Goal: Check status: Check status

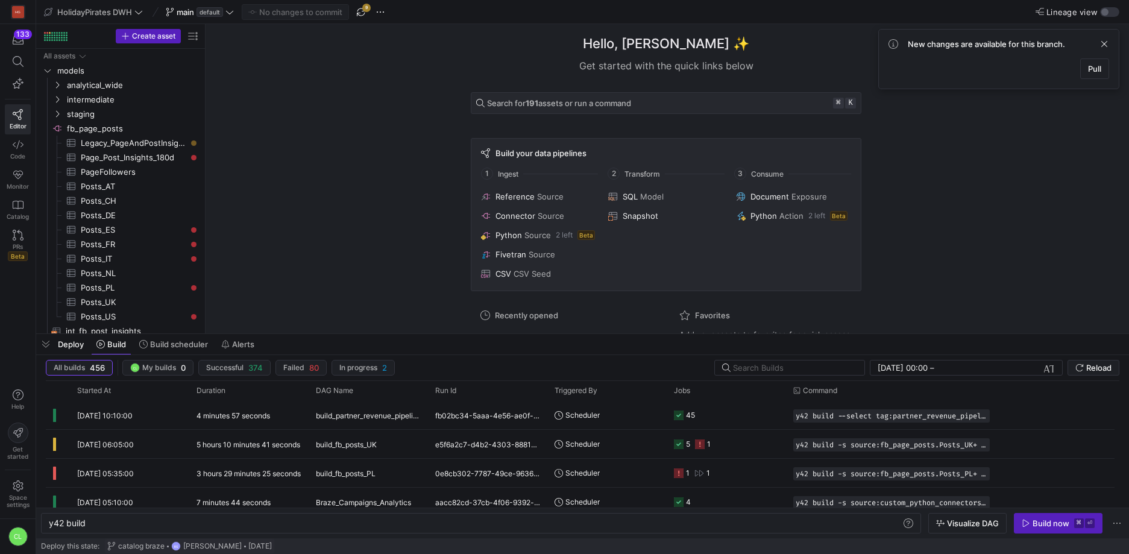
scroll to position [0, 36]
click at [1098, 67] on span "Pull" at bounding box center [1094, 69] width 13 height 10
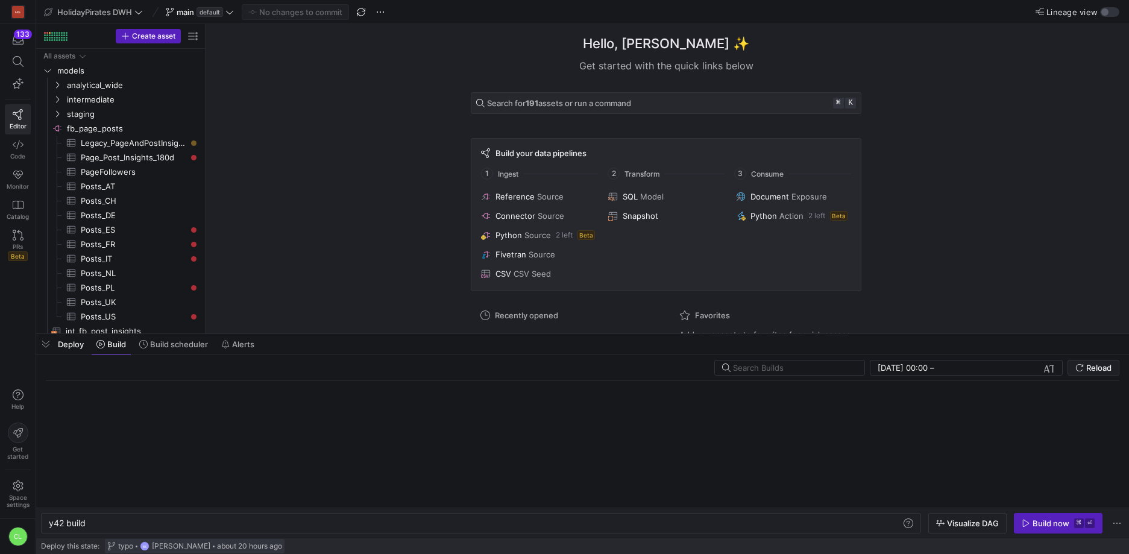
click at [131, 547] on span "typo" at bounding box center [125, 546] width 15 height 8
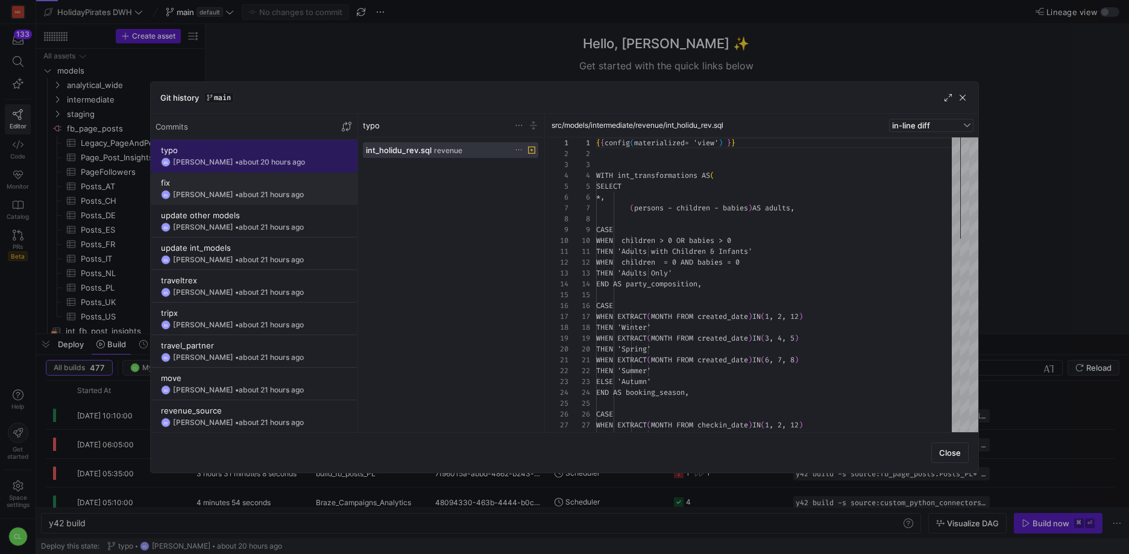
scroll to position [108, 0]
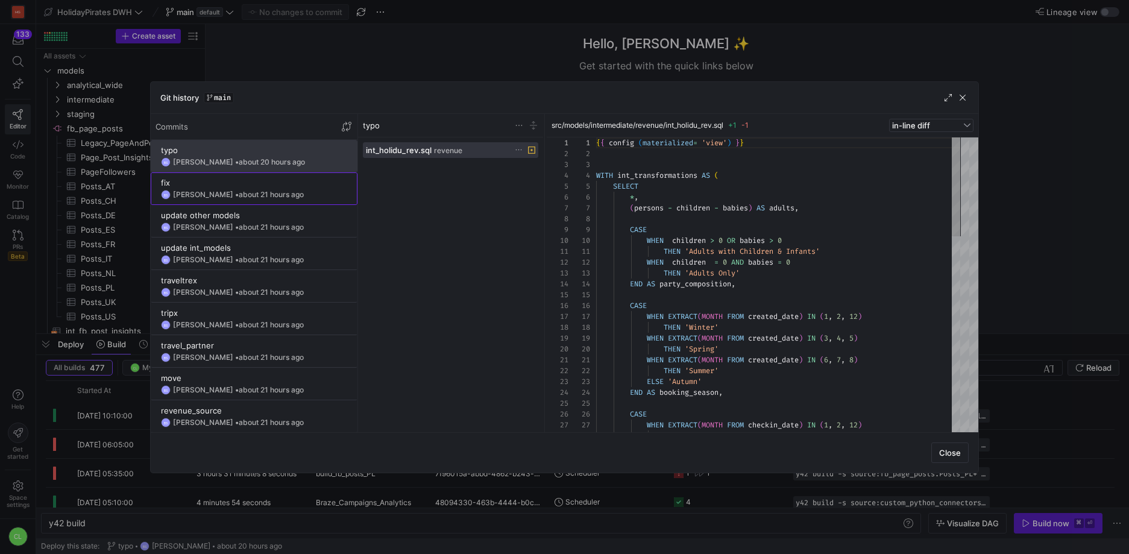
click at [274, 194] on span "about 21 hours ago" at bounding box center [271, 194] width 65 height 9
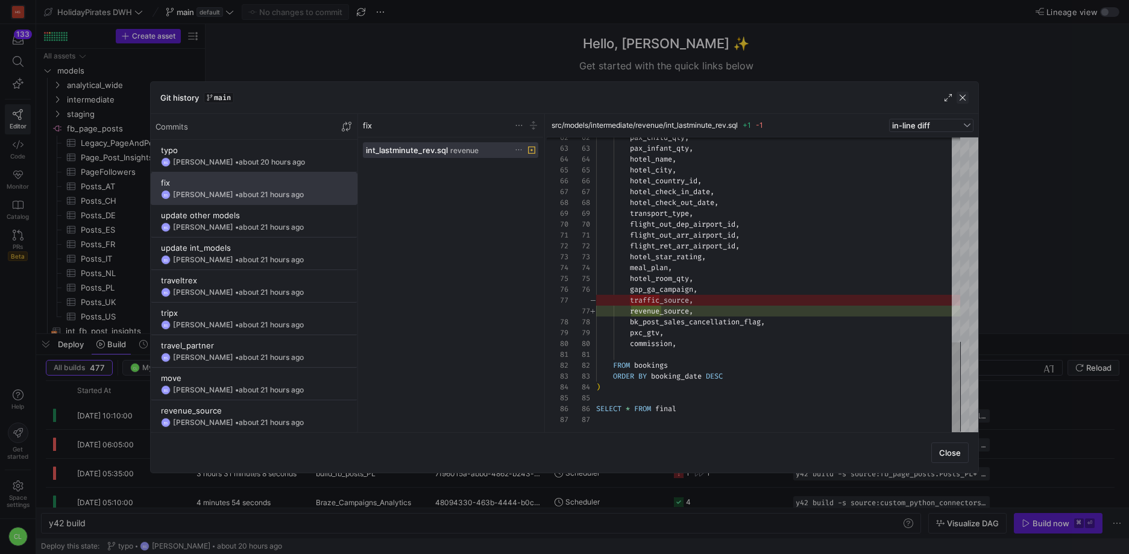
click at [967, 99] on span "button" at bounding box center [962, 98] width 12 height 12
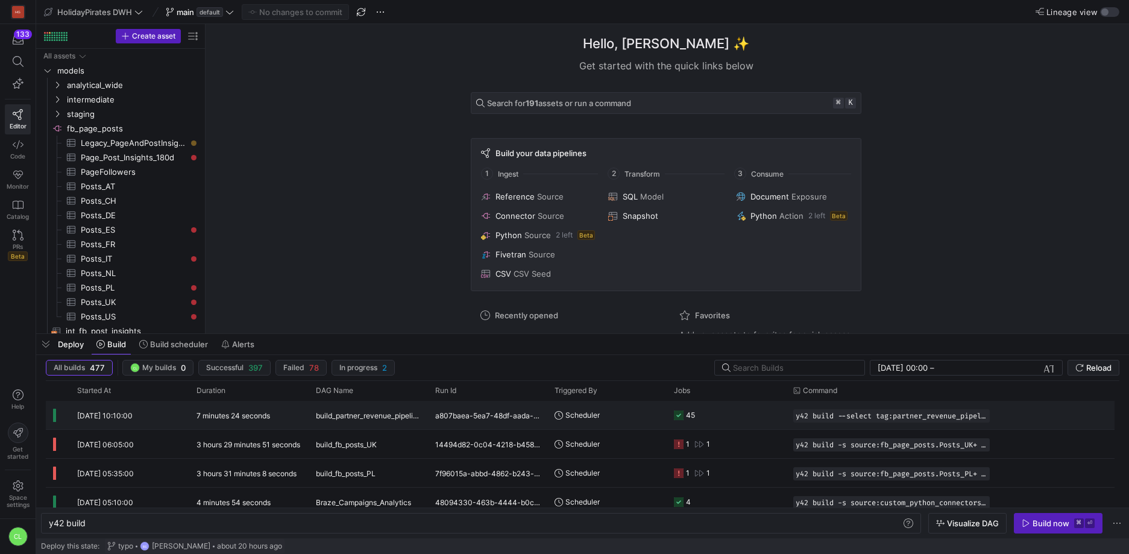
click at [628, 415] on y42-orchestration-triggered-by "Scheduler" at bounding box center [606, 414] width 105 height 27
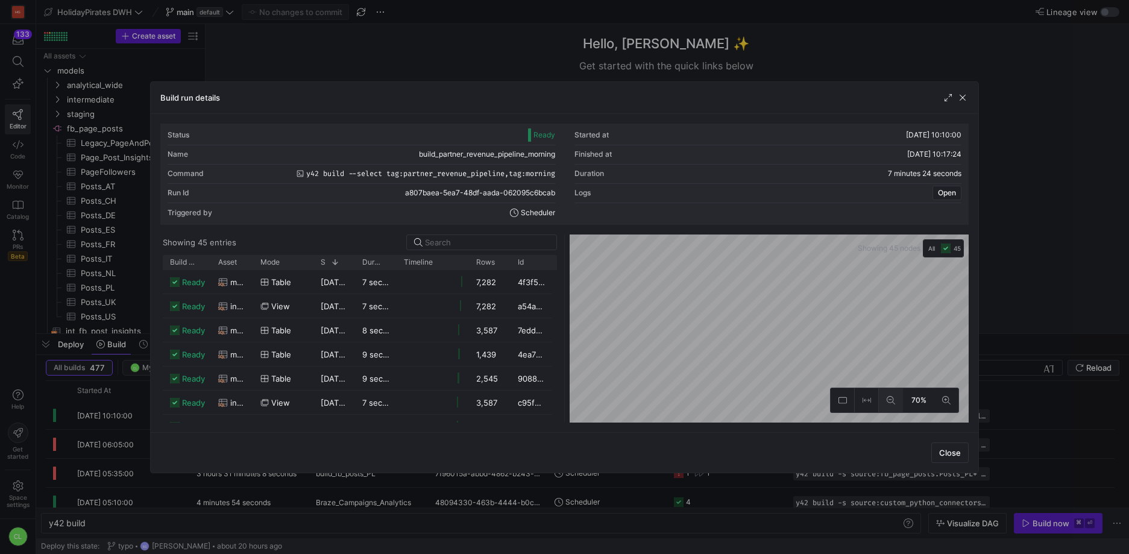
click at [894, 405] on button at bounding box center [891, 400] width 24 height 24
click at [870, 231] on div "Status Ready Started at [DATE] 10:10:00 Name build_partner_revenue_pipeline_mor…" at bounding box center [564, 273] width 808 height 299
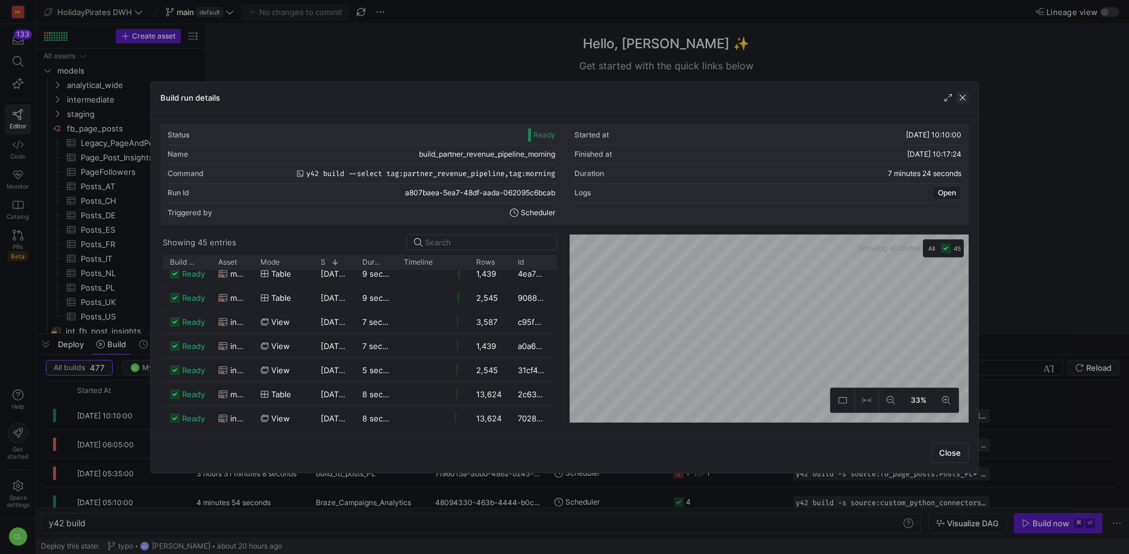
click at [967, 94] on span "button" at bounding box center [962, 98] width 12 height 12
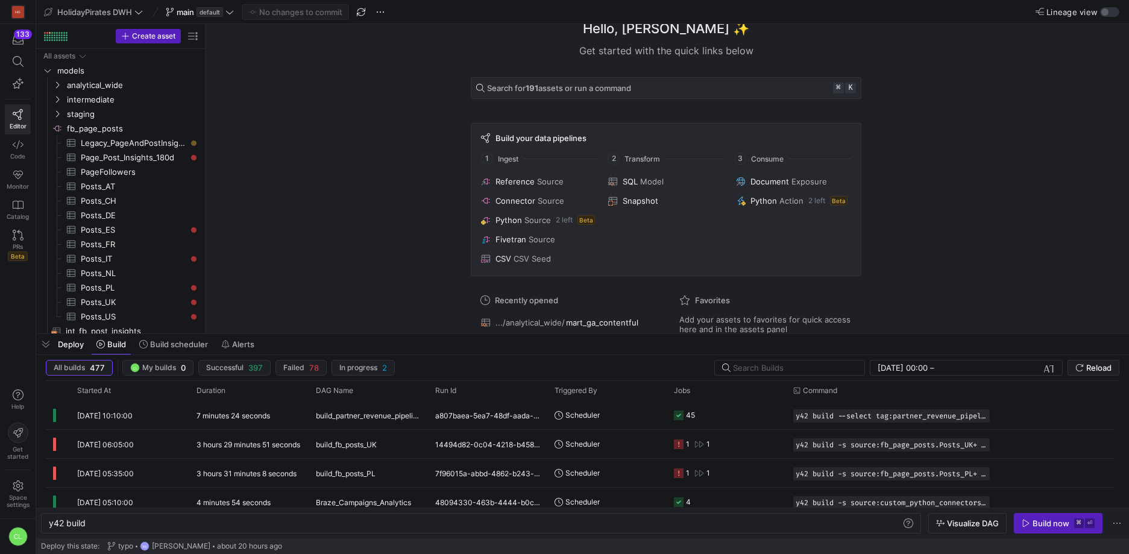
scroll to position [30, 0]
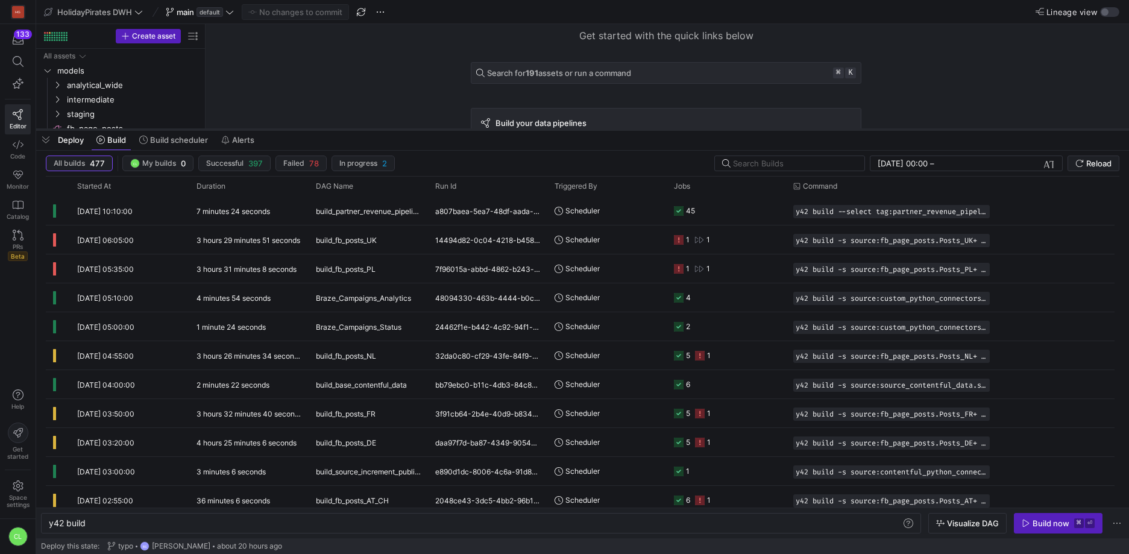
drag, startPoint x: 394, startPoint y: 333, endPoint x: 459, endPoint y: 129, distance: 214.6
click at [459, 129] on div at bounding box center [582, 129] width 1093 height 5
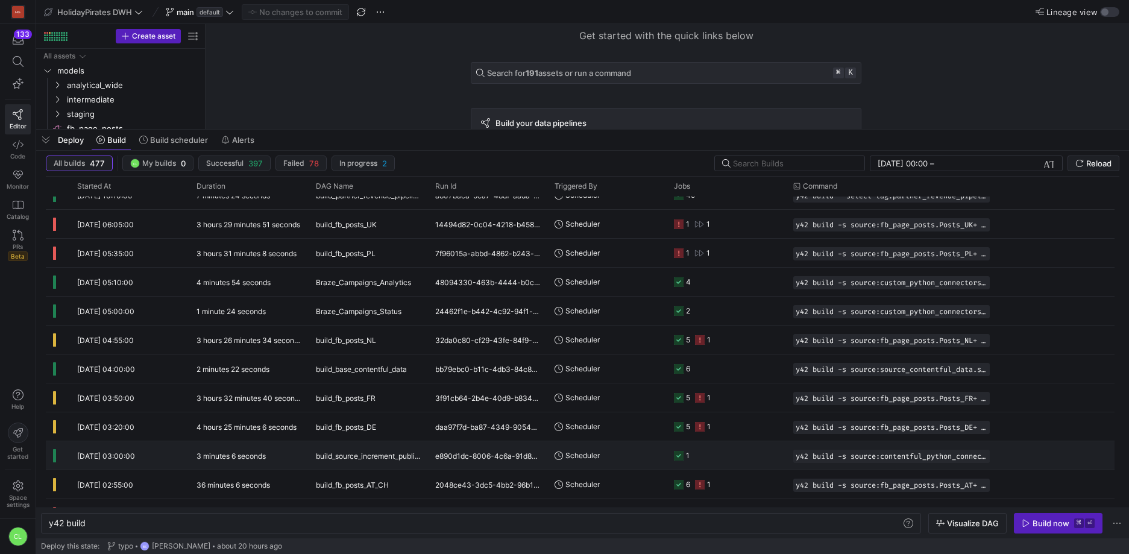
scroll to position [114, 0]
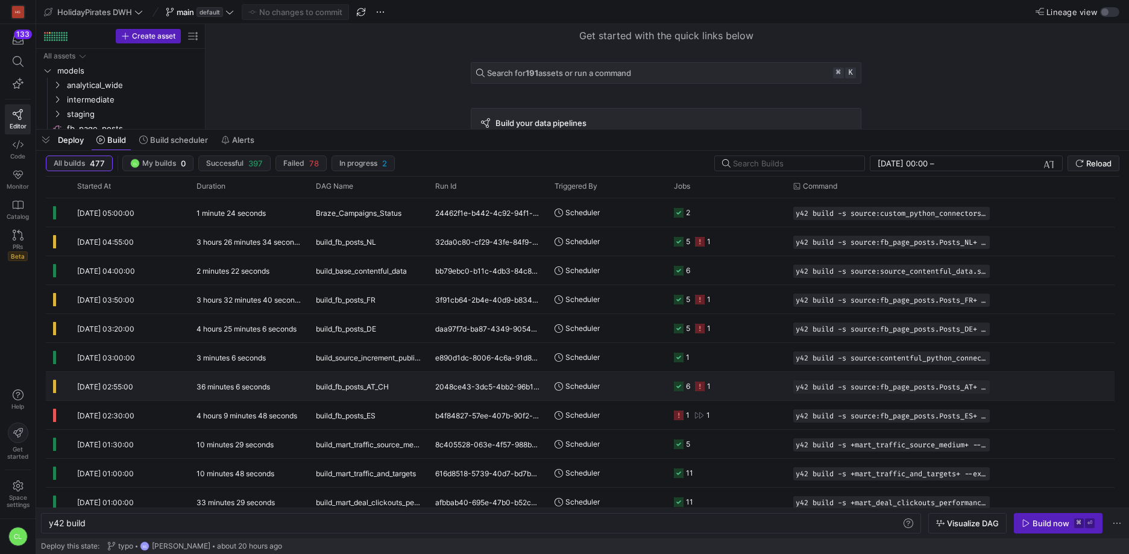
click at [736, 385] on y42-job-status-cell-renderer "6 1" at bounding box center [726, 385] width 105 height 27
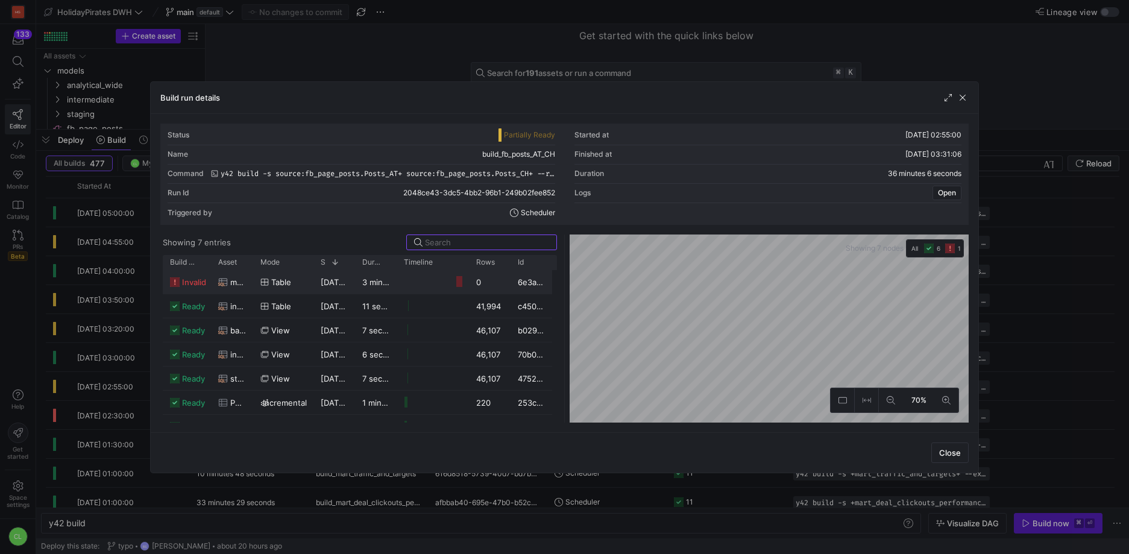
click at [453, 280] on y42-job-duration-timeline-cell-renderer at bounding box center [433, 282] width 58 height 22
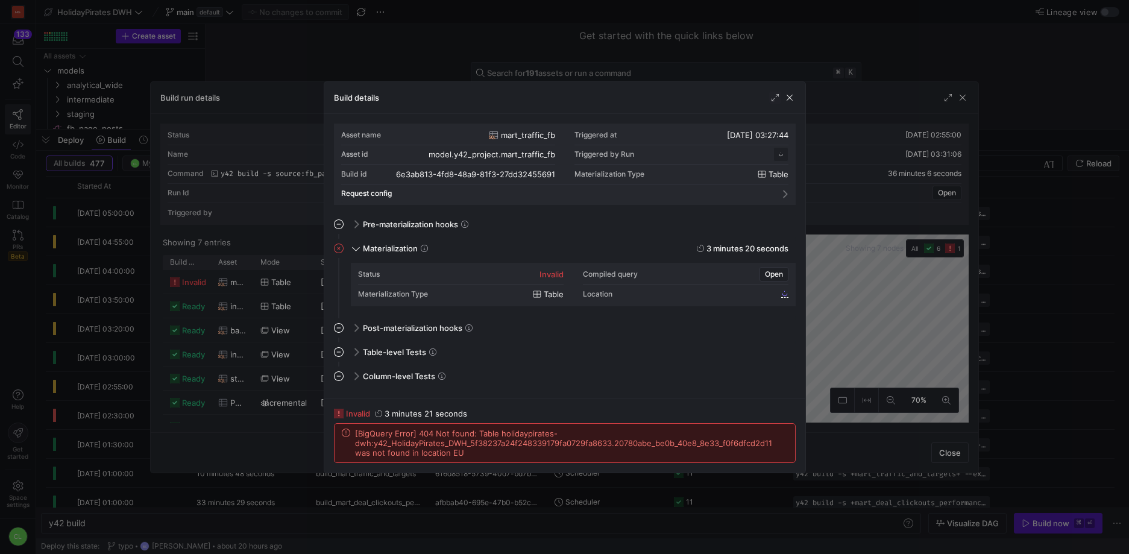
scroll to position [108, 0]
click at [792, 101] on span "button" at bounding box center [789, 98] width 12 height 12
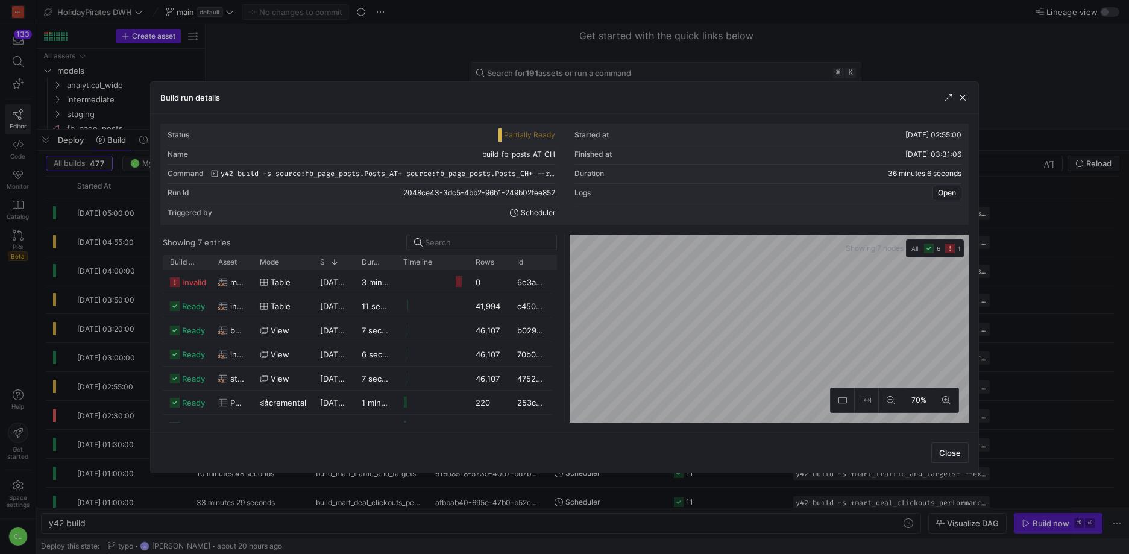
click at [554, 321] on as-split "Showing 7 entries Drag here to set row groups Drag here to set column labels Bu…" at bounding box center [564, 328] width 808 height 188
click at [557, 337] on as-split "Showing 7 entries Drag here to set row groups Drag here to set column labels Bu…" at bounding box center [564, 328] width 808 height 188
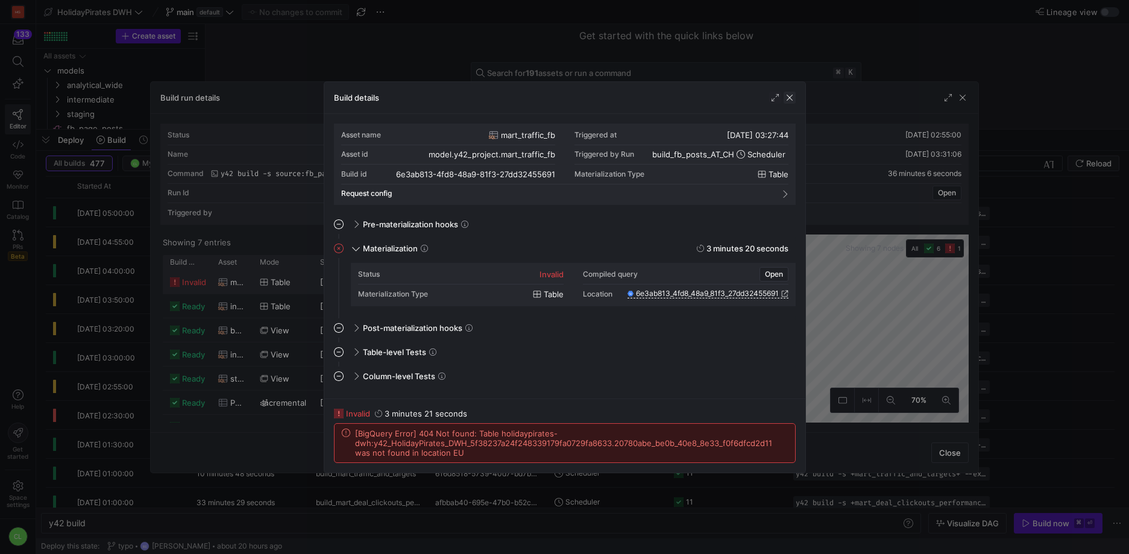
click at [785, 95] on span "button" at bounding box center [789, 98] width 12 height 12
click at [709, 438] on span "[BigQuery Error] 404 Not found: Table holidaypirates-dwh:y42_HolidayPirates_DWH…" at bounding box center [571, 442] width 433 height 29
click at [789, 99] on span "button" at bounding box center [789, 98] width 12 height 12
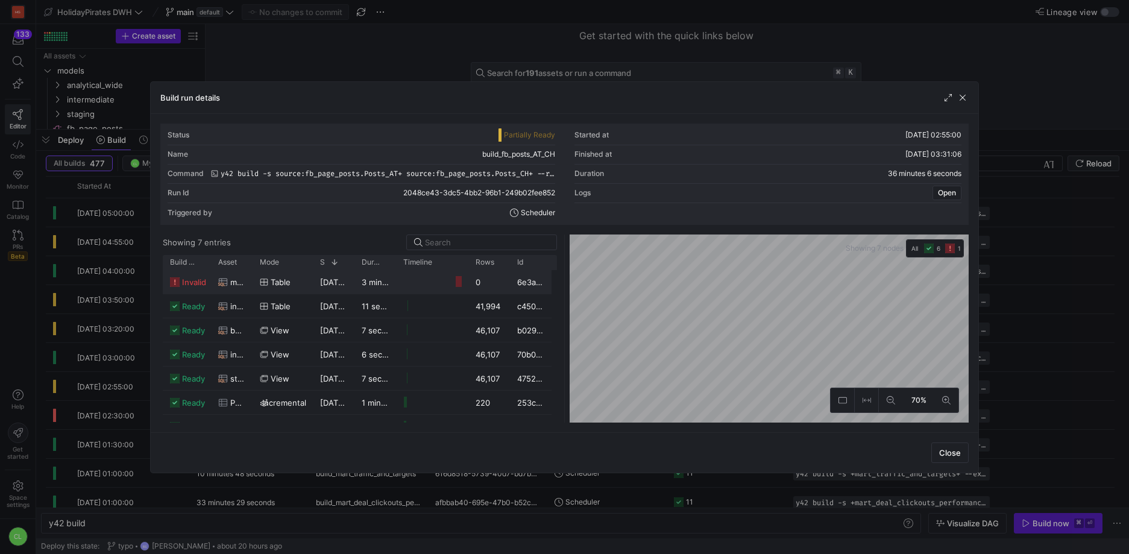
click at [935, 200] on div "Logs Open" at bounding box center [767, 193] width 387 height 19
click at [940, 192] on span "Open" at bounding box center [947, 193] width 18 height 8
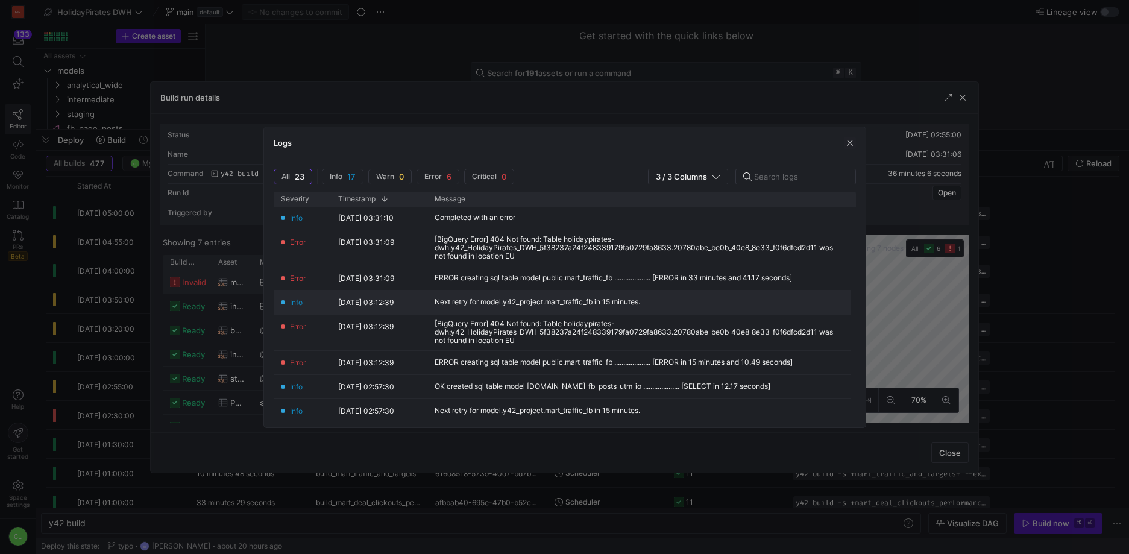
scroll to position [0, 0]
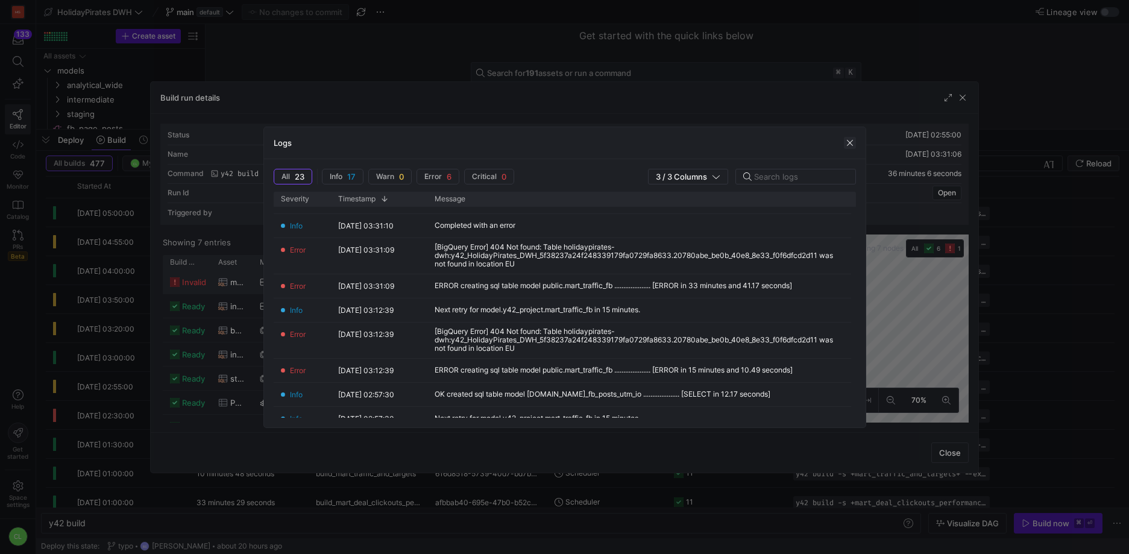
click at [852, 144] on span "button" at bounding box center [850, 143] width 12 height 12
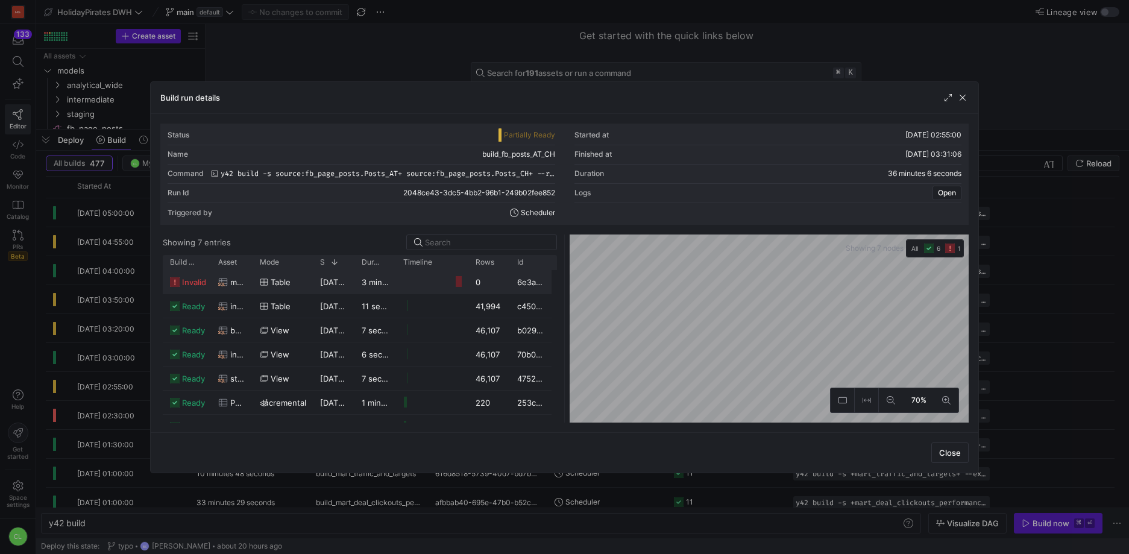
click at [970, 103] on div "Build run details" at bounding box center [564, 98] width 827 height 32
click at [963, 101] on span "button" at bounding box center [962, 98] width 12 height 12
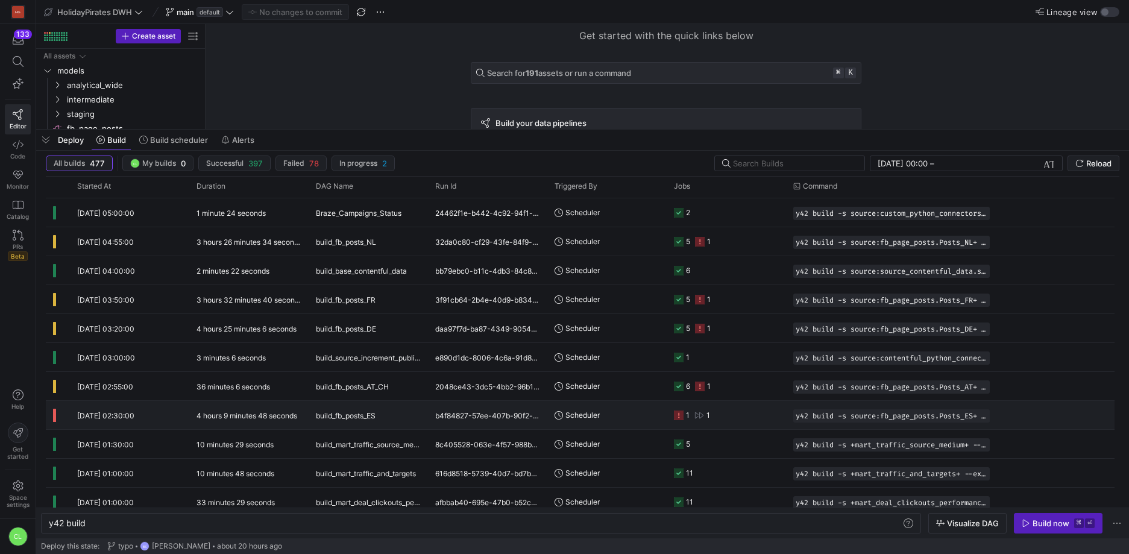
click at [738, 426] on y42-job-status-cell-renderer "1 1" at bounding box center [726, 414] width 105 height 27
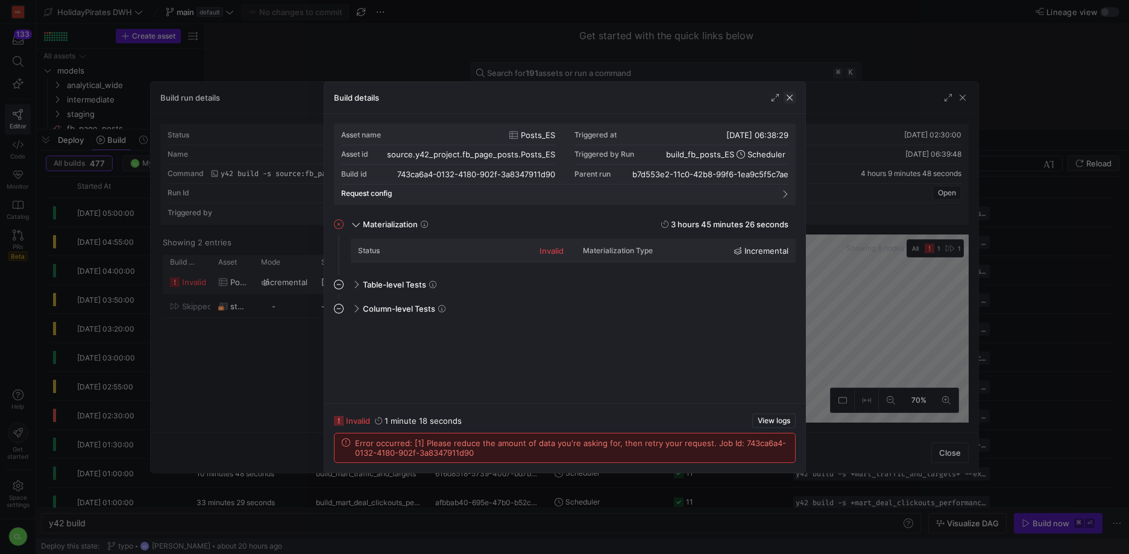
click at [792, 95] on span "button" at bounding box center [789, 98] width 12 height 12
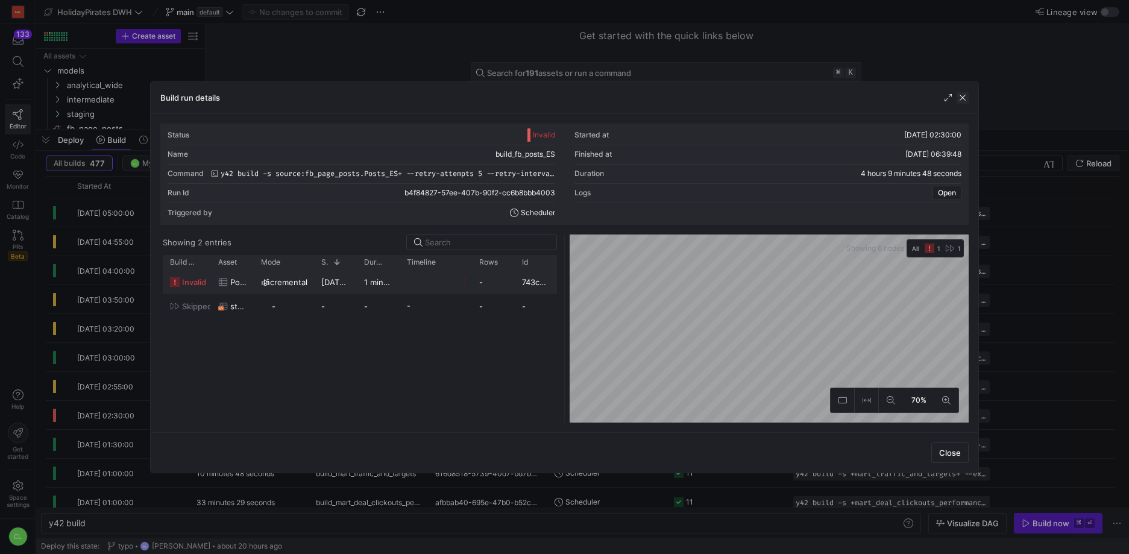
click at [967, 93] on span "button" at bounding box center [962, 98] width 12 height 12
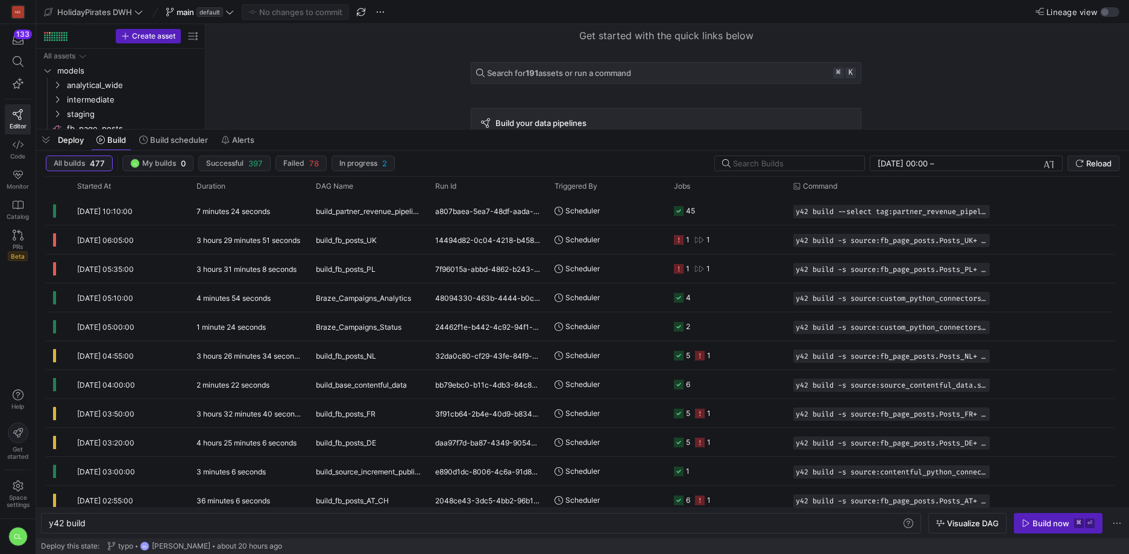
click at [854, 142] on div "Deploy Build Build scheduler Alerts" at bounding box center [582, 140] width 1093 height 20
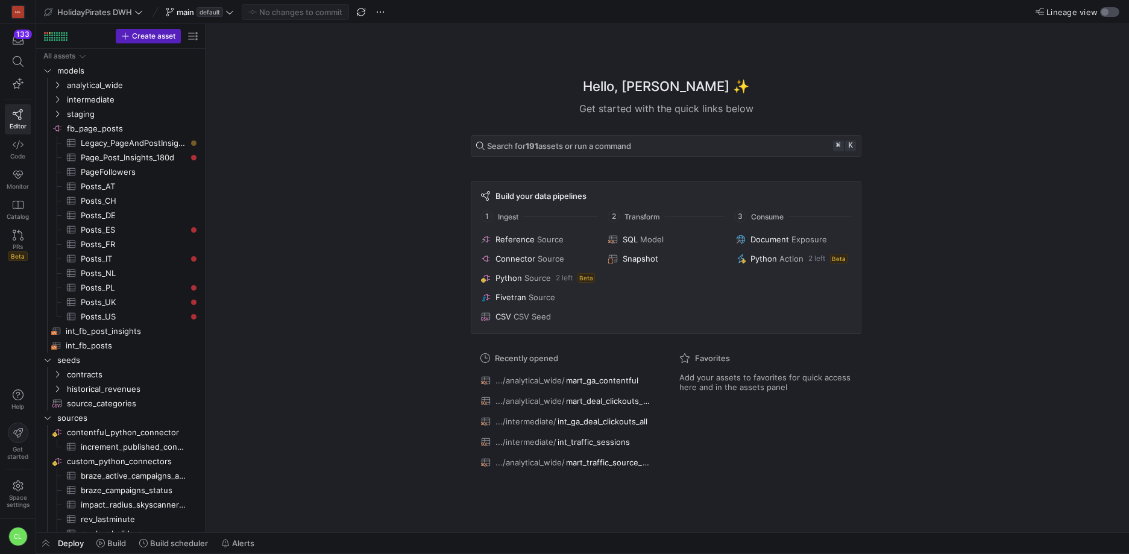
click at [1107, 9] on div "button" at bounding box center [1104, 11] width 7 height 7
